Goal: Complete application form

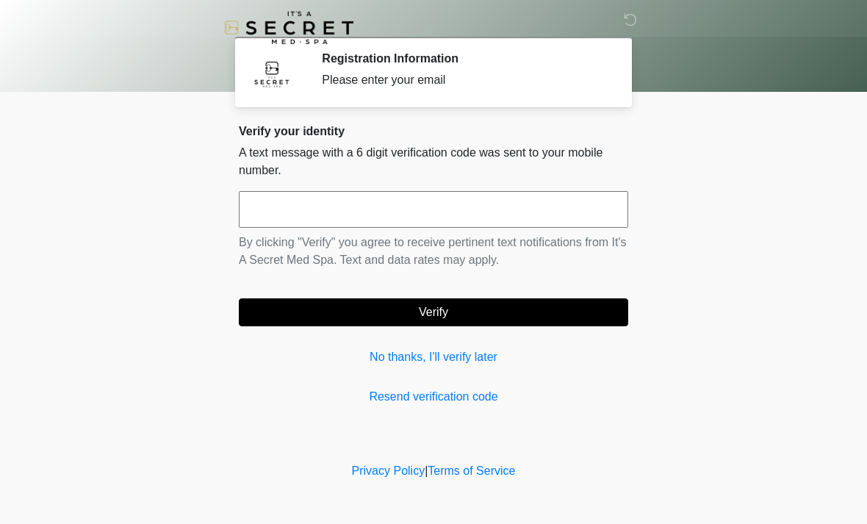
click at [472, 212] on input "text" at bounding box center [433, 209] width 389 height 37
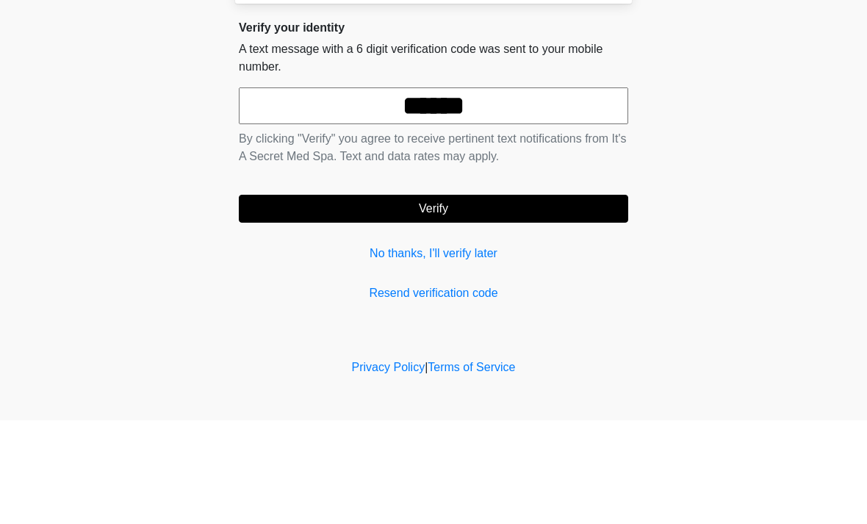
type input "******"
click at [560, 298] on button "Verify" at bounding box center [433, 312] width 389 height 28
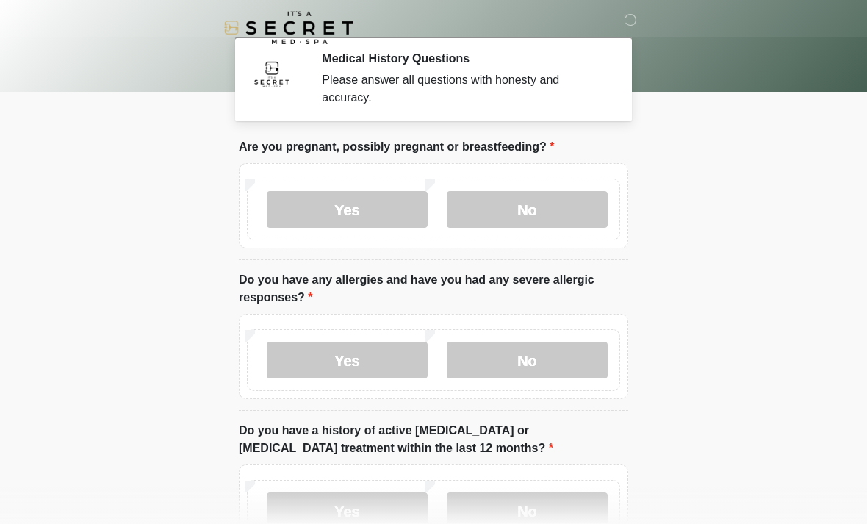
click at [575, 202] on label "No" at bounding box center [527, 209] width 161 height 37
click at [547, 363] on label "No" at bounding box center [527, 360] width 161 height 37
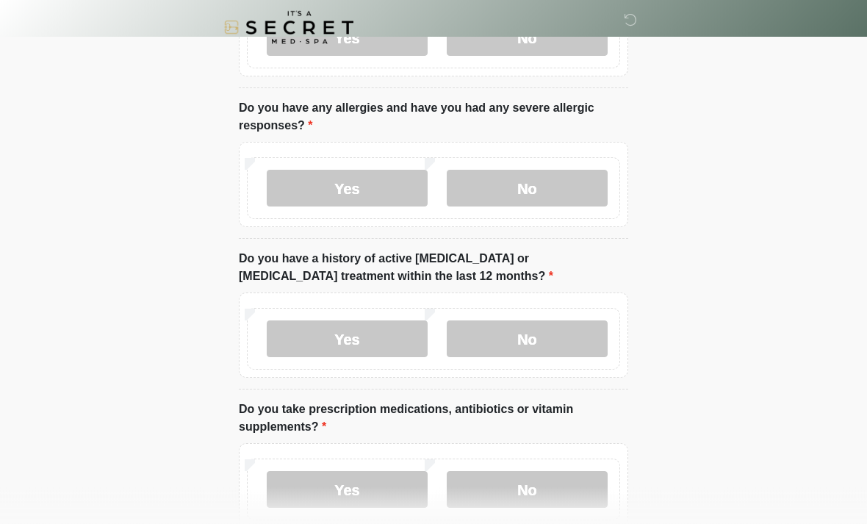
scroll to position [172, 0]
click at [558, 330] on label "No" at bounding box center [527, 338] width 161 height 37
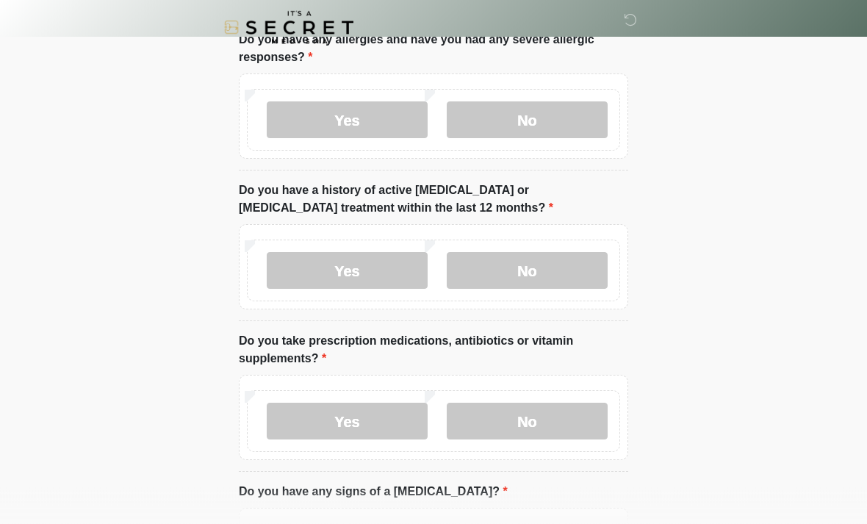
scroll to position [315, 0]
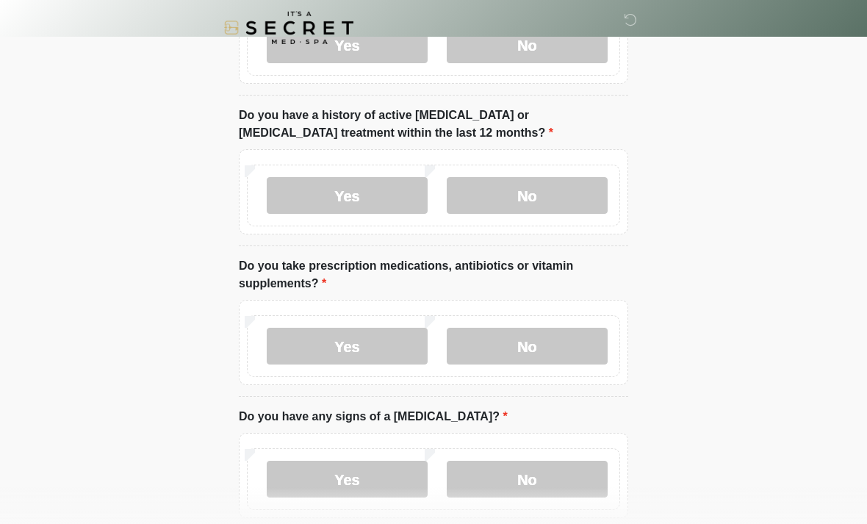
click at [378, 346] on label "Yes" at bounding box center [347, 346] width 161 height 37
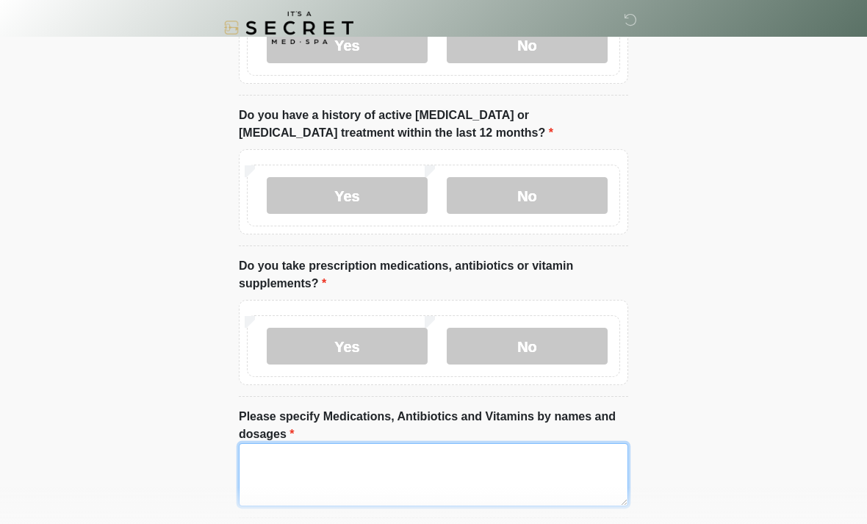
click at [493, 473] on textarea "Please specify Medications, Antibiotics and Vitamins by names and dosages" at bounding box center [433, 474] width 389 height 63
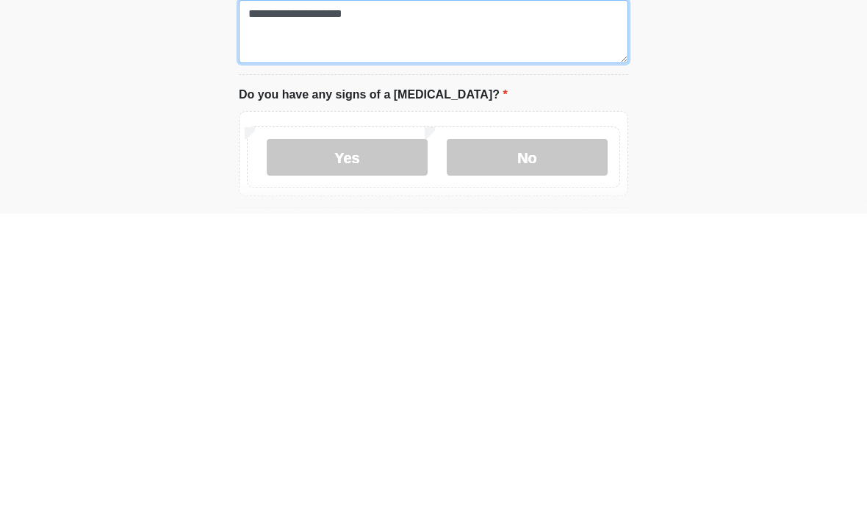
type textarea "**********"
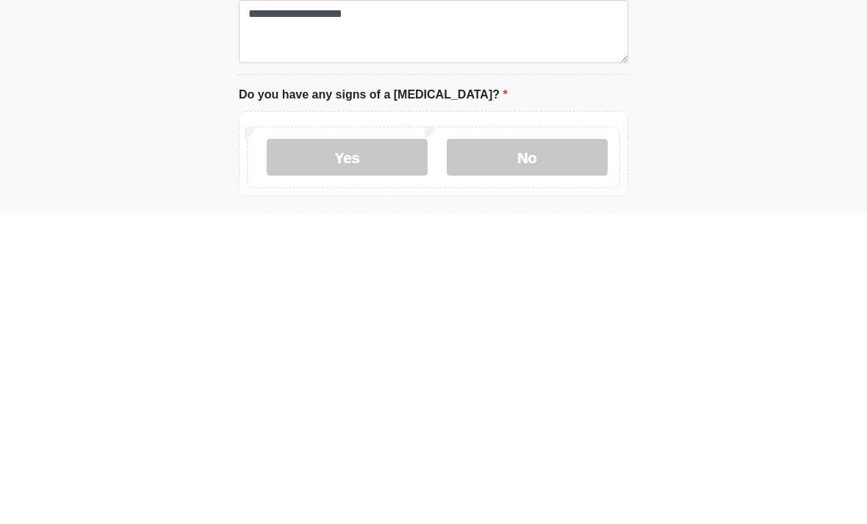
click at [552, 449] on label "No" at bounding box center [527, 467] width 161 height 37
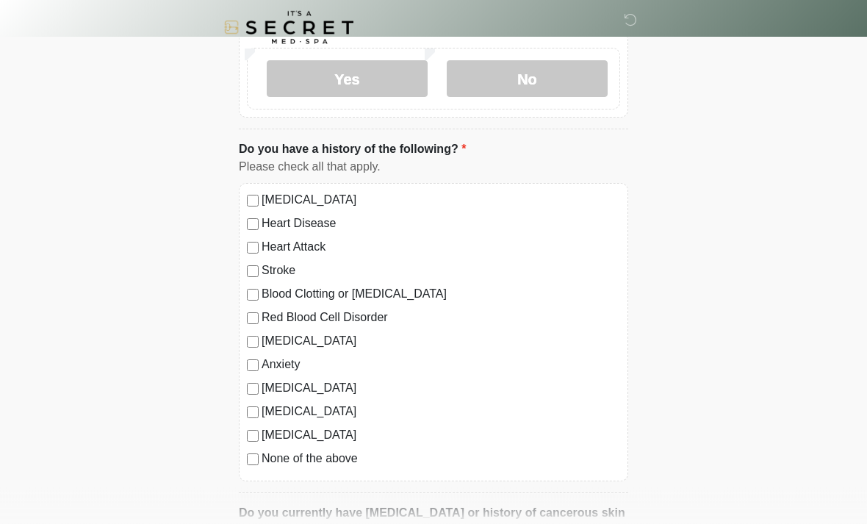
scroll to position [859, 0]
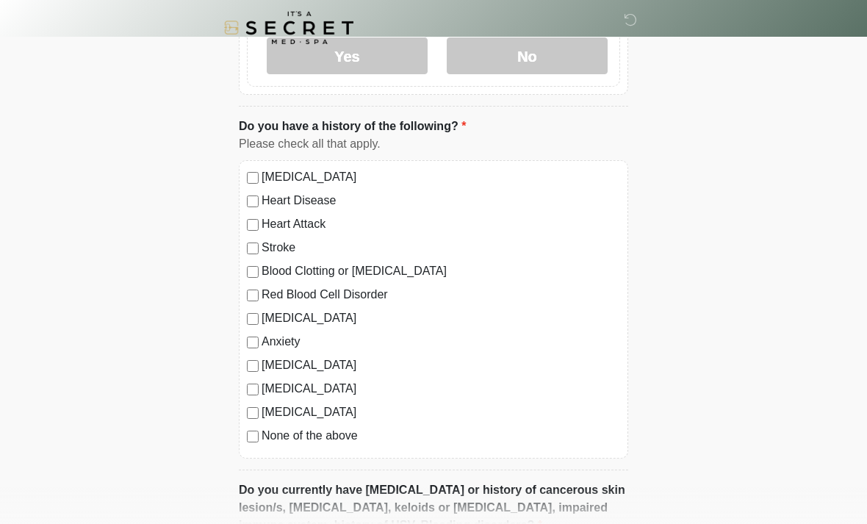
click at [331, 435] on label "None of the above" at bounding box center [441, 436] width 358 height 18
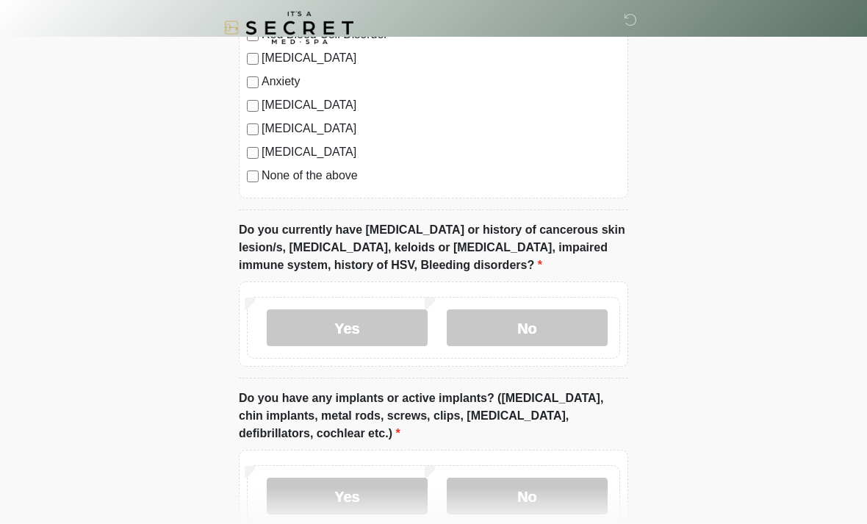
scroll to position [1123, 0]
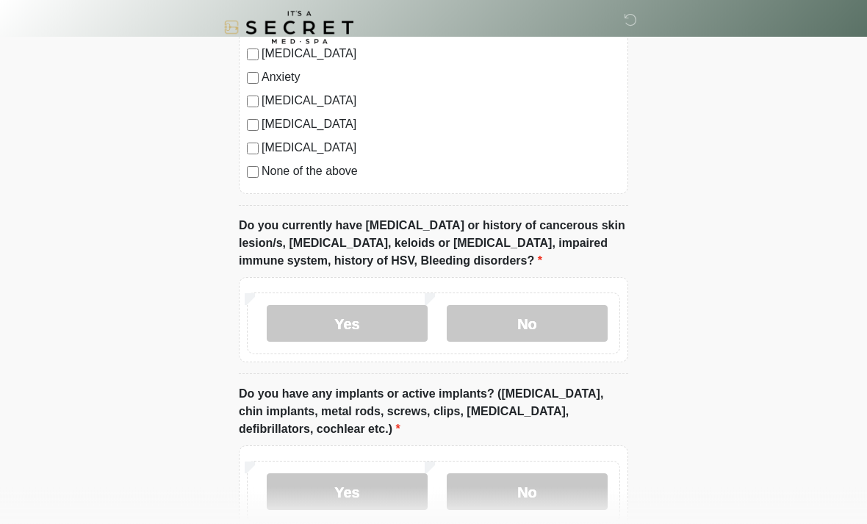
click at [560, 322] on label "No" at bounding box center [527, 324] width 161 height 37
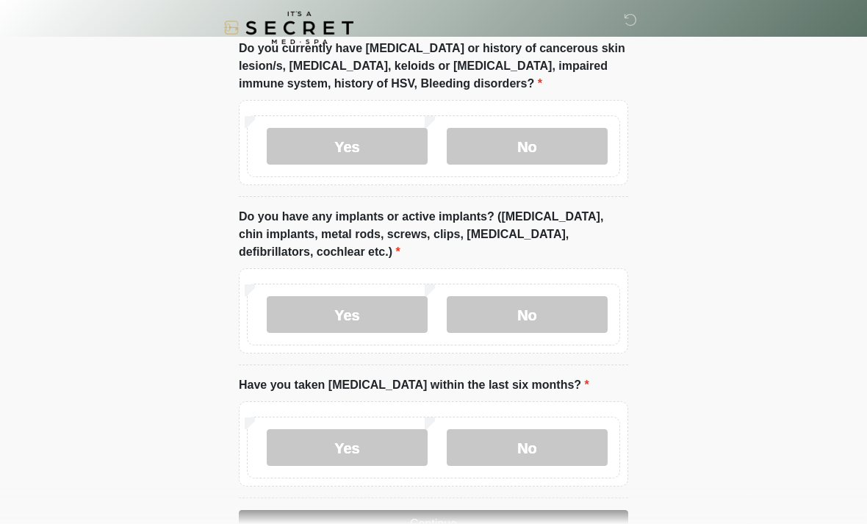
scroll to position [1307, 0]
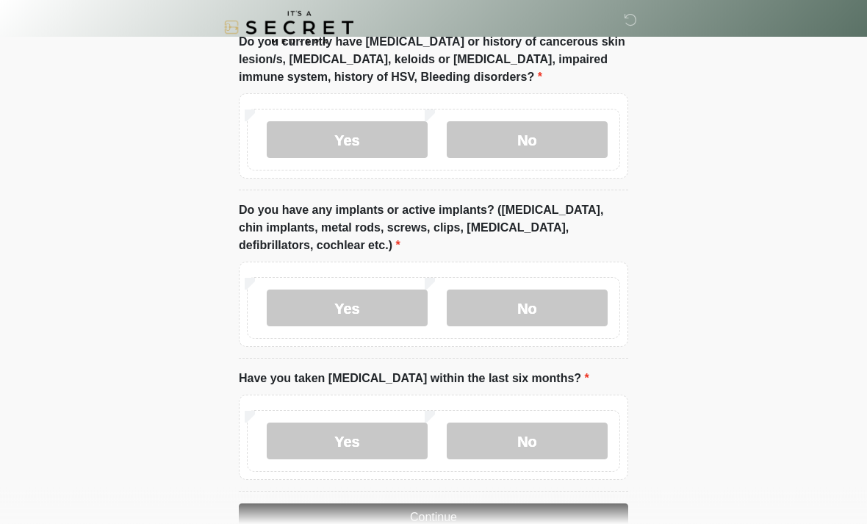
click at [561, 296] on label "No" at bounding box center [527, 308] width 161 height 37
click at [546, 449] on label "No" at bounding box center [527, 440] width 161 height 37
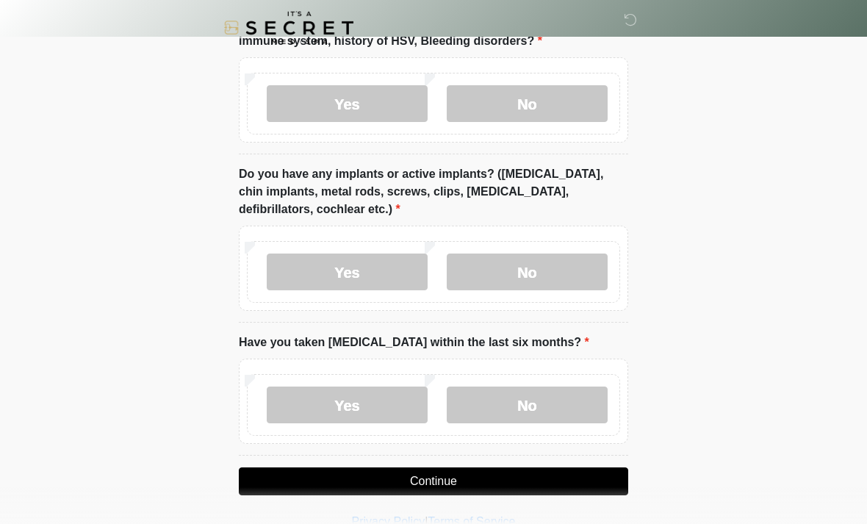
click at [568, 483] on button "Continue" at bounding box center [433, 481] width 389 height 28
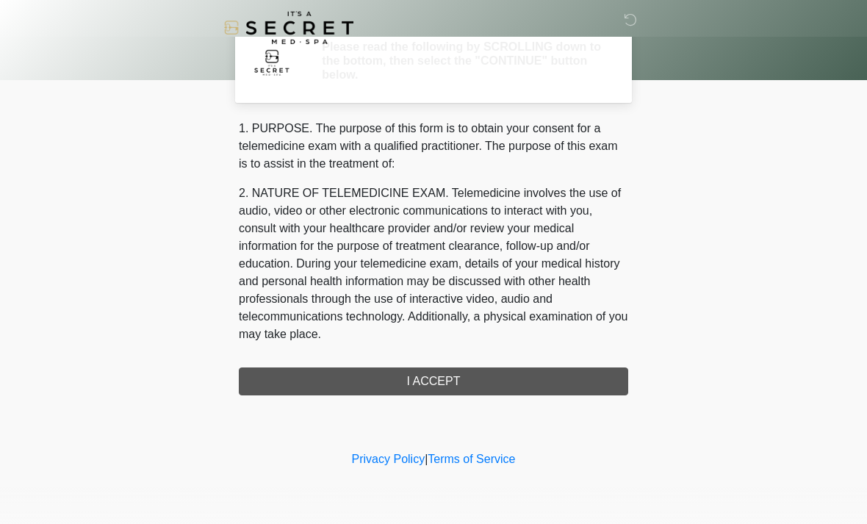
scroll to position [0, 0]
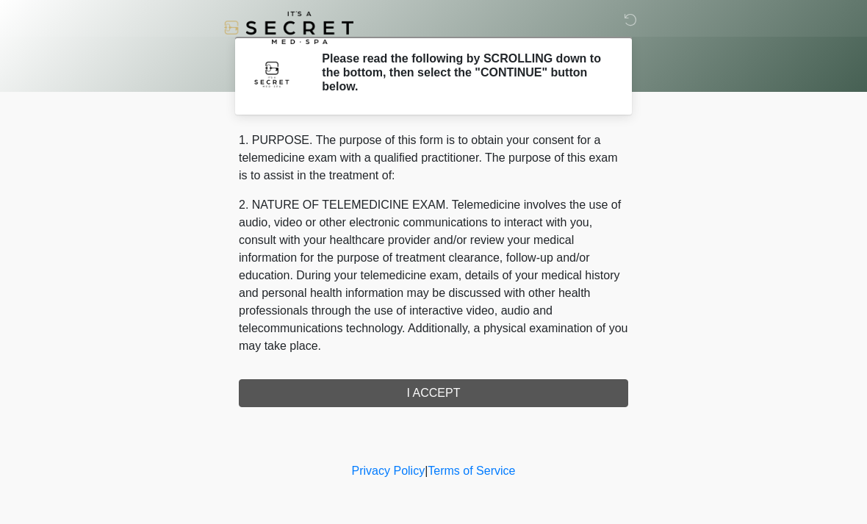
click at [540, 390] on div "1. PURPOSE. The purpose of this form is to obtain your consent for a telemedici…" at bounding box center [433, 268] width 389 height 275
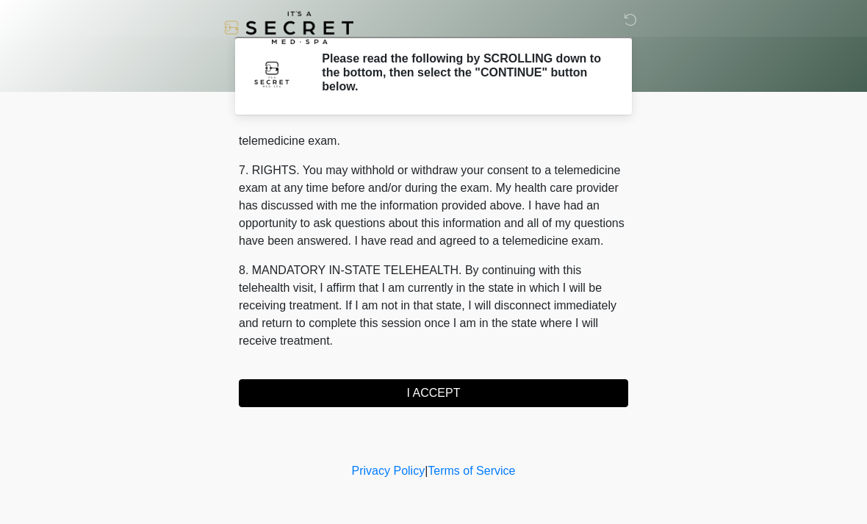
click at [494, 389] on button "I ACCEPT" at bounding box center [433, 393] width 389 height 28
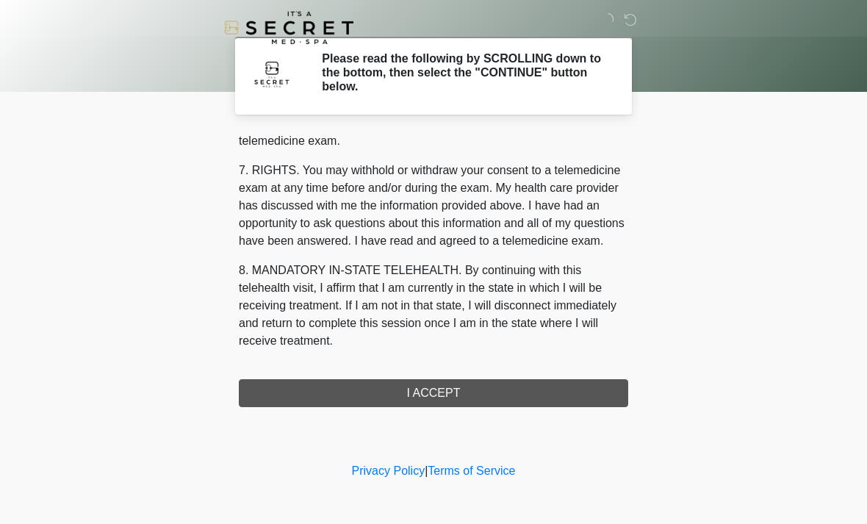
scroll to position [622, 0]
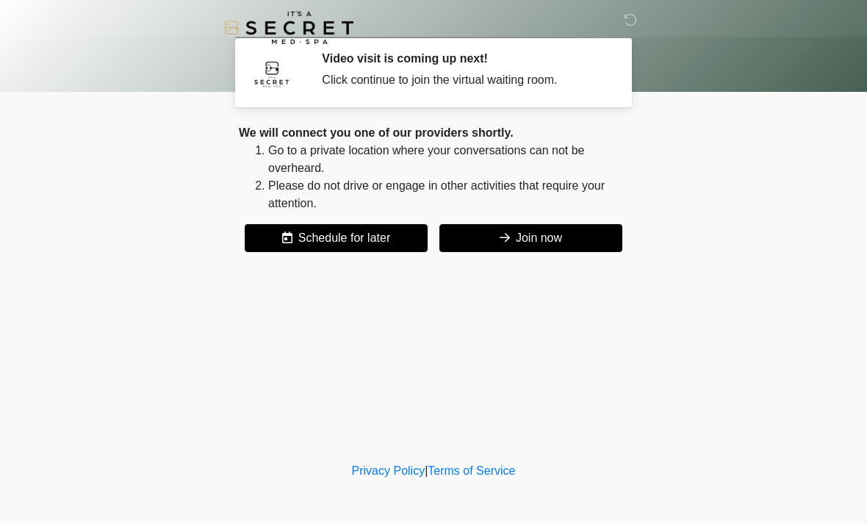
click at [579, 234] on button "Join now" at bounding box center [530, 238] width 183 height 28
